Goal: Task Accomplishment & Management: Use online tool/utility

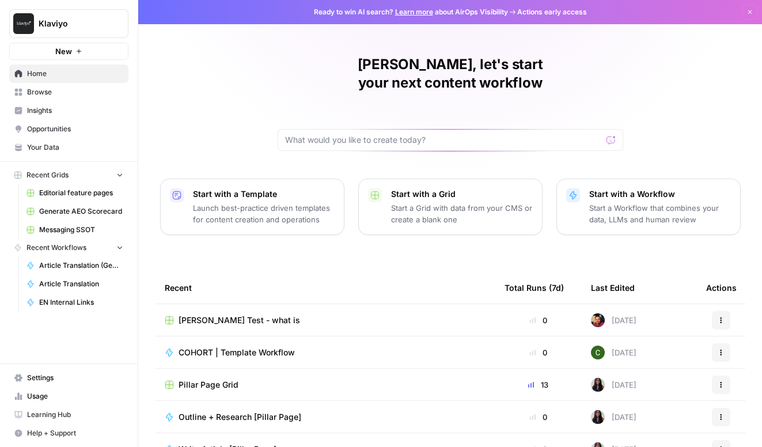
click at [74, 54] on button "New" at bounding box center [68, 51] width 119 height 17
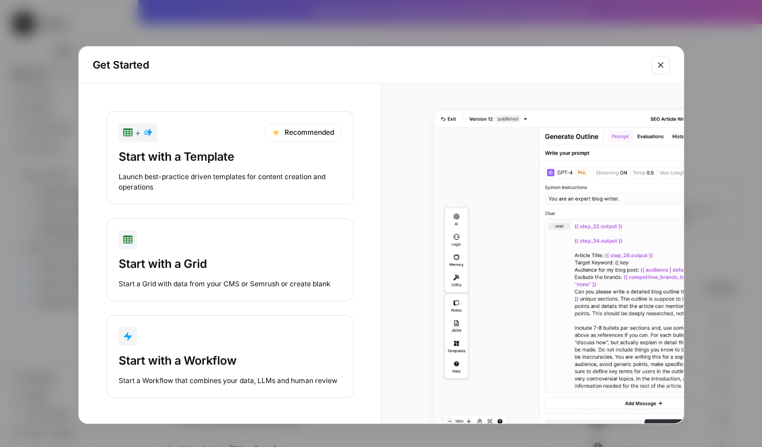
click at [294, 333] on div "button" at bounding box center [230, 336] width 223 height 18
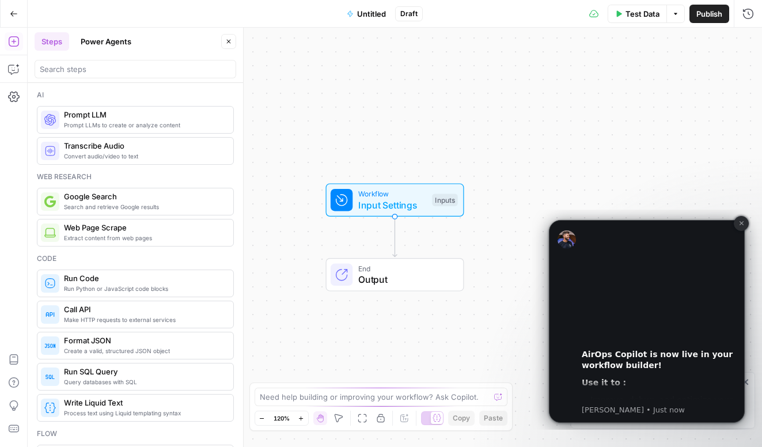
click at [741, 219] on button "Dismiss notification" at bounding box center [741, 223] width 15 height 15
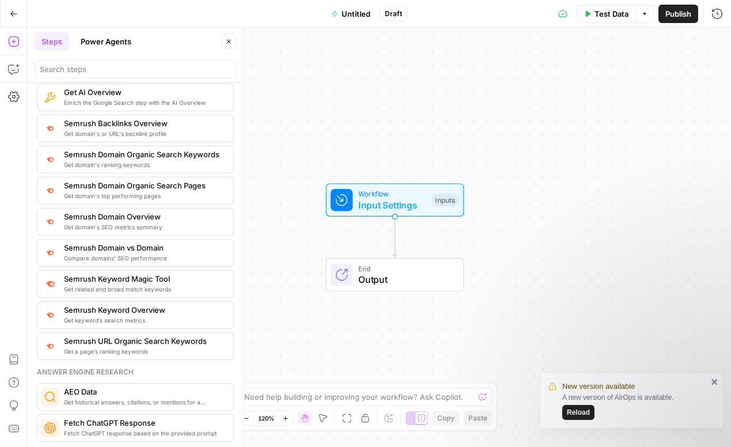
scroll to position [1262, 0]
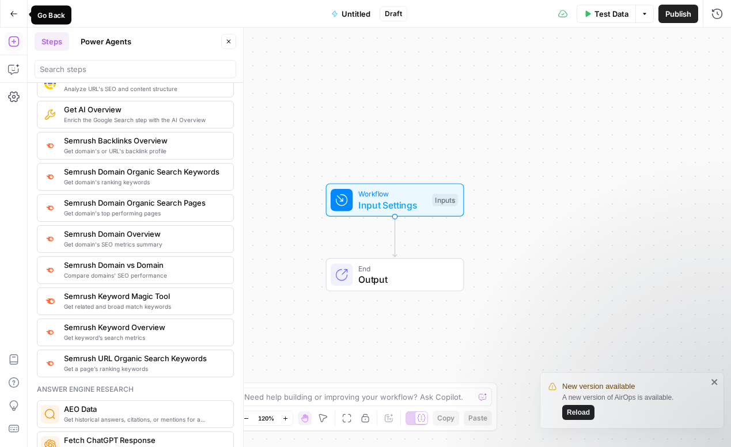
click at [17, 14] on button "Go Back" at bounding box center [13, 13] width 21 height 21
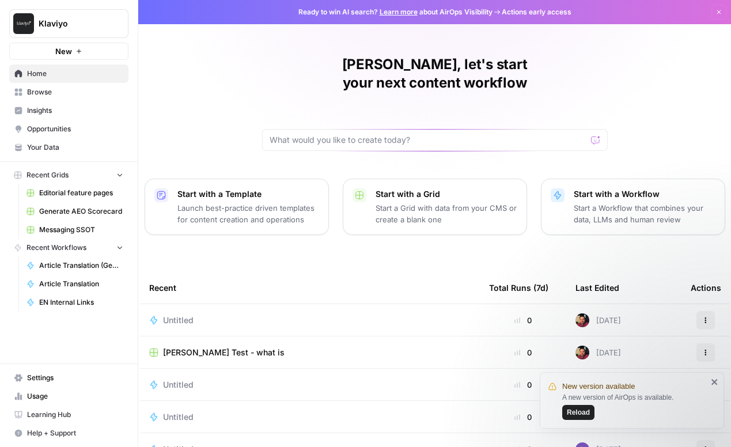
click at [71, 90] on span "Browse" at bounding box center [75, 92] width 96 height 10
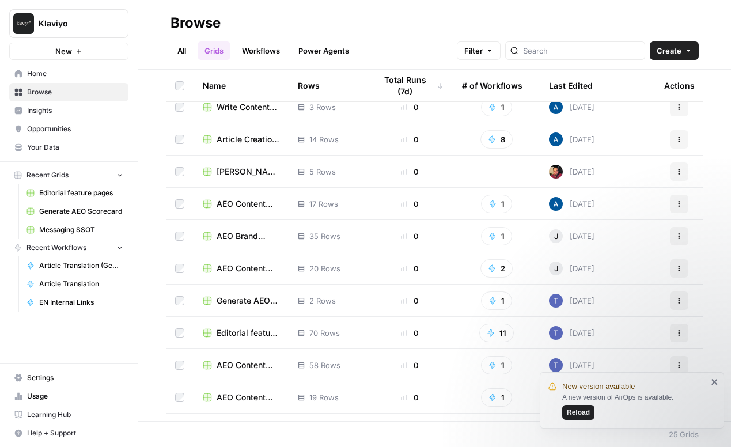
scroll to position [247, 0]
